Goal: Task Accomplishment & Management: Use online tool/utility

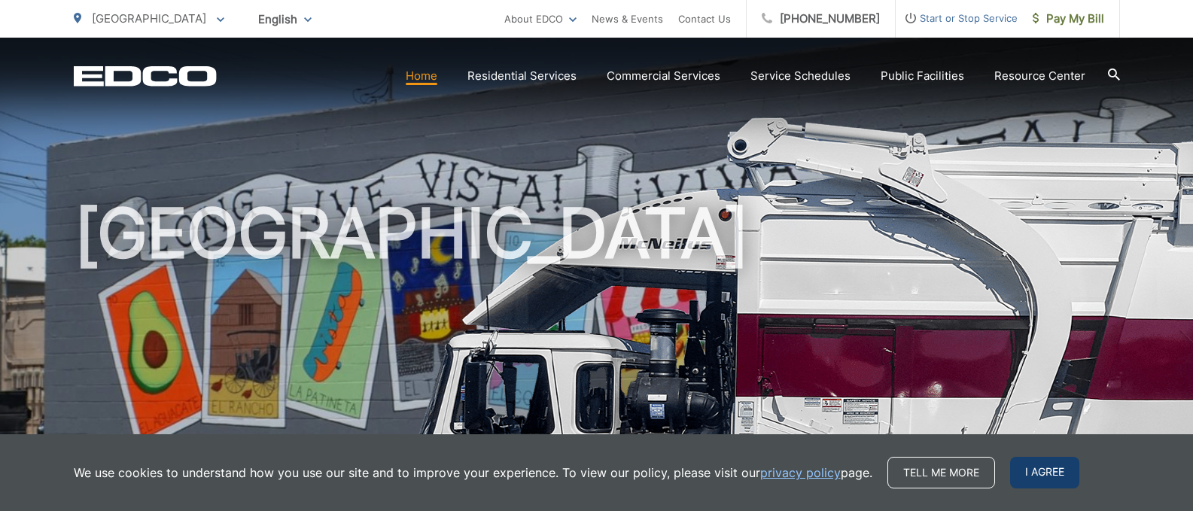
click at [1051, 462] on span "I agree" at bounding box center [1044, 473] width 69 height 32
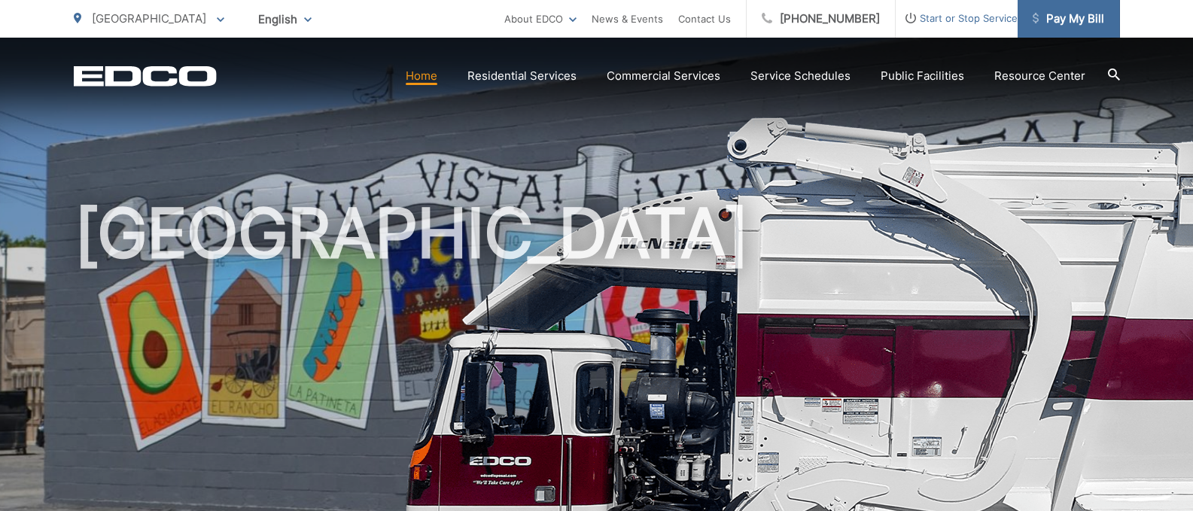
click at [1073, 32] on link "Pay My Bill" at bounding box center [1068, 19] width 102 height 38
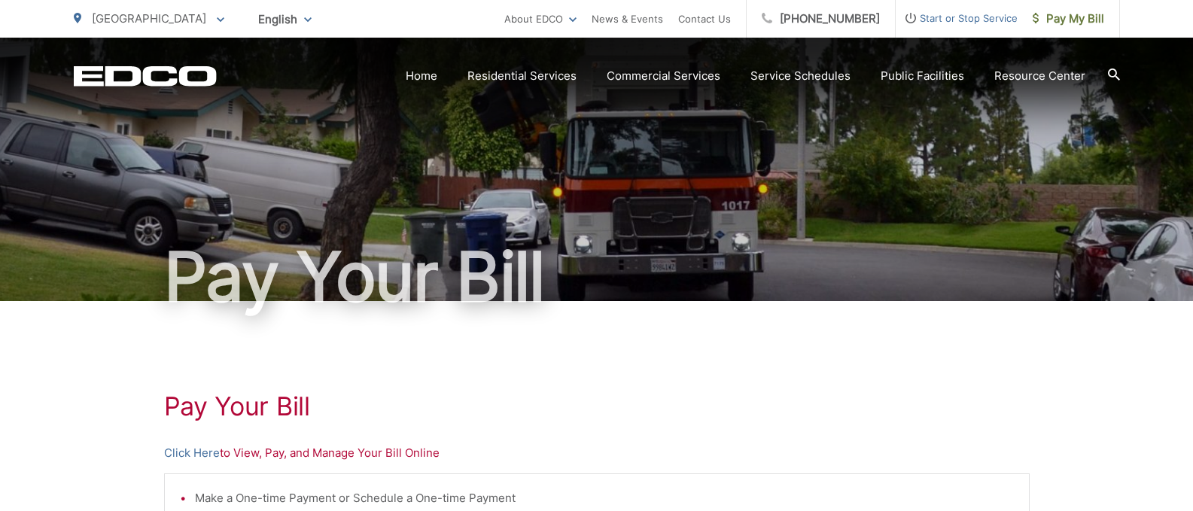
click at [339, 455] on p "Click Here to View, Pay, and Manage Your Bill Online" at bounding box center [596, 453] width 865 height 18
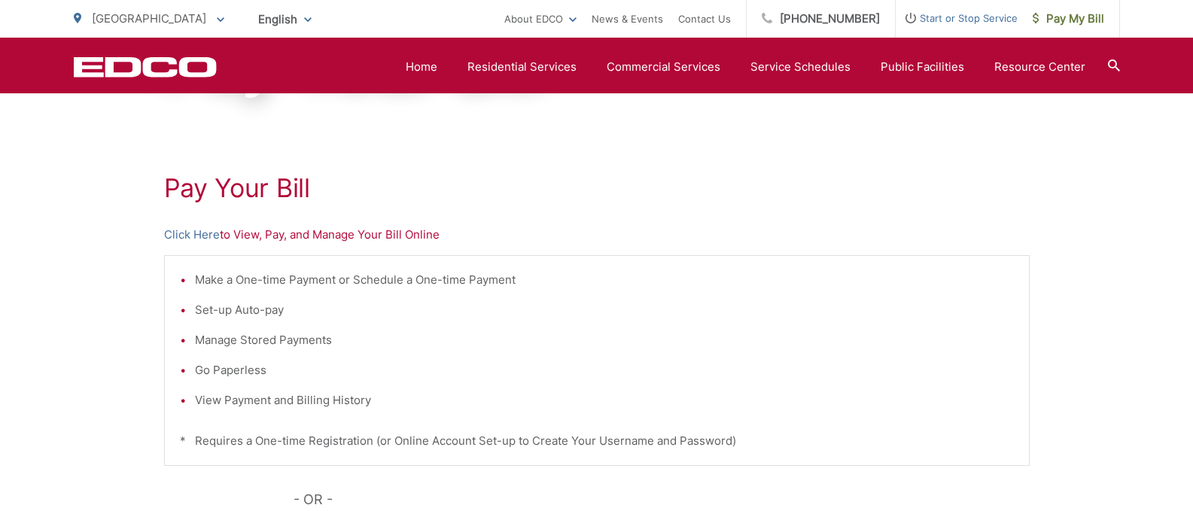
scroll to position [214, 0]
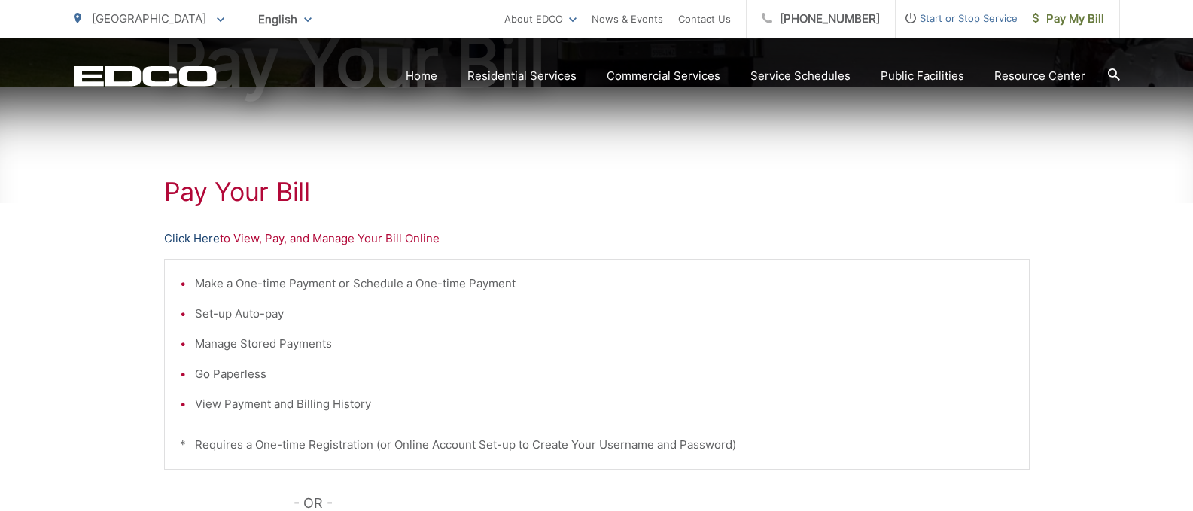
click at [205, 237] on link "Click Here" at bounding box center [192, 238] width 56 height 18
